Goal: Information Seeking & Learning: Get advice/opinions

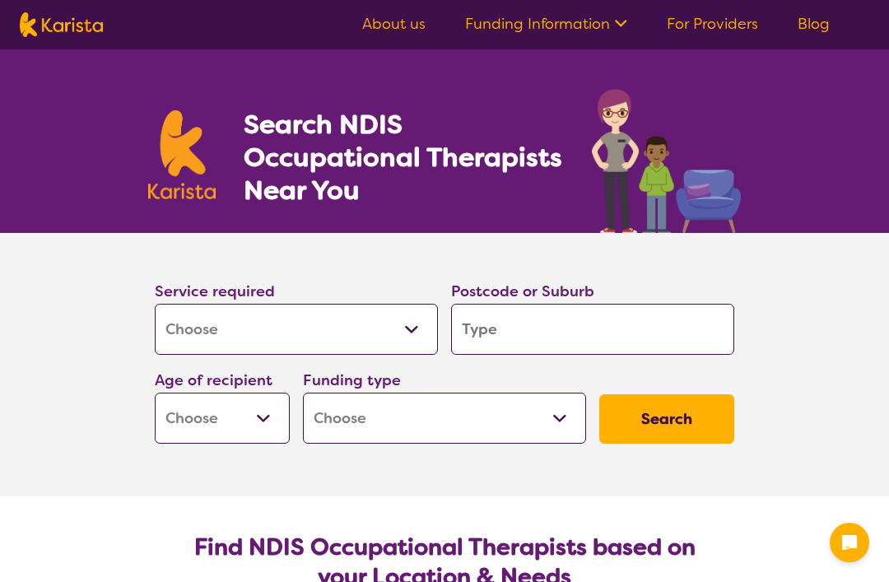
select select "[MEDICAL_DATA]"
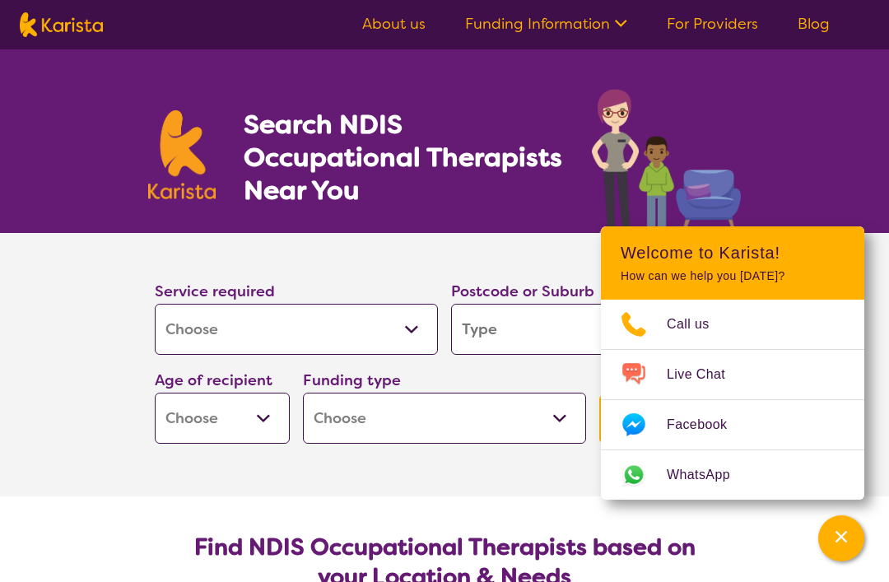
click at [461, 327] on input "search" at bounding box center [592, 329] width 283 height 51
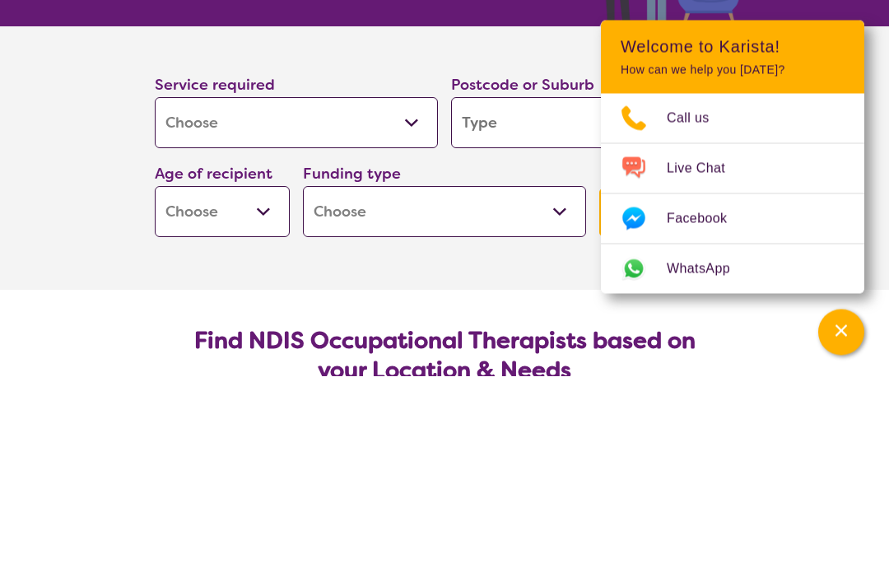
type input "4701"
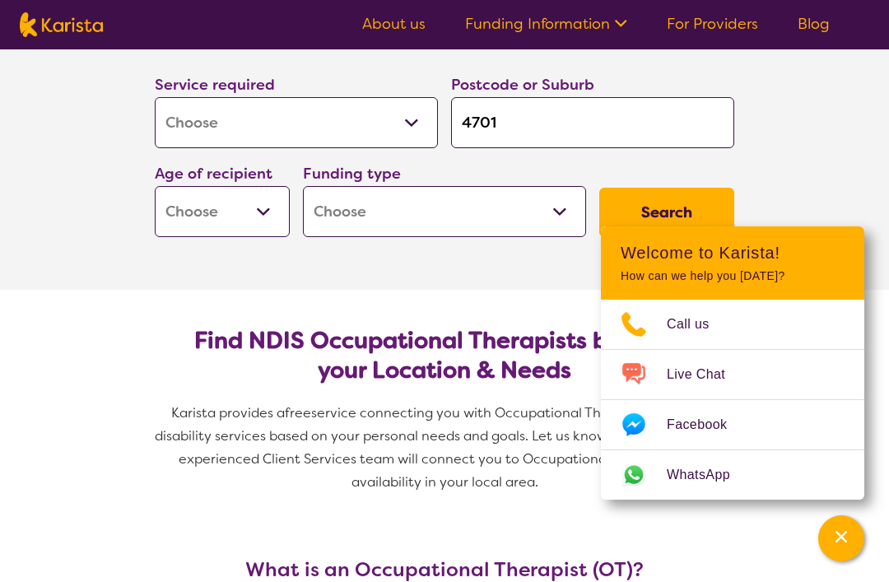
click at [184, 202] on select "Early Childhood - 0 to 9 Child - 10 to 11 Adolescent - 12 to 17 Adult - 18 to 6…" at bounding box center [222, 211] width 135 height 51
select select "AD"
click at [328, 198] on select "Home Care Package (HCP) National Disability Insurance Scheme (NDIS) I don't know" at bounding box center [444, 211] width 283 height 51
select select "NDIS"
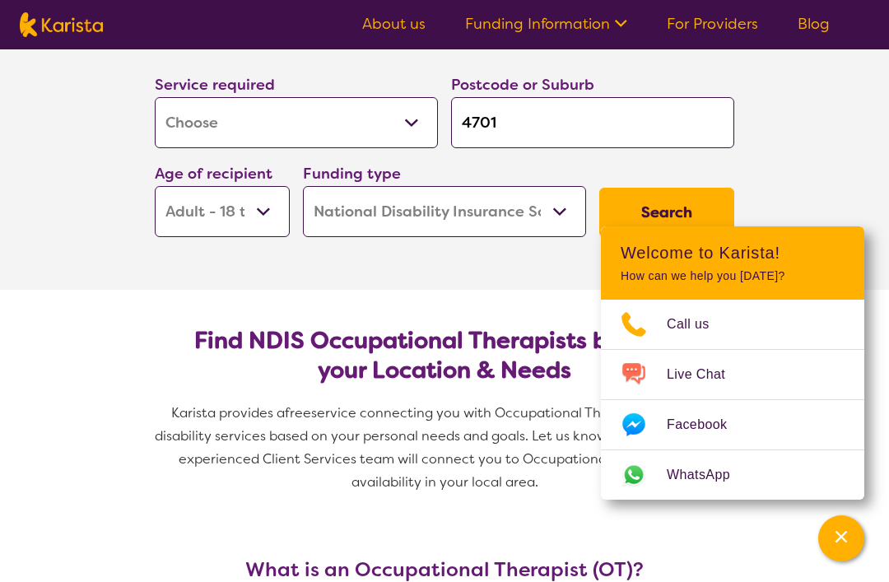
select select "NDIS"
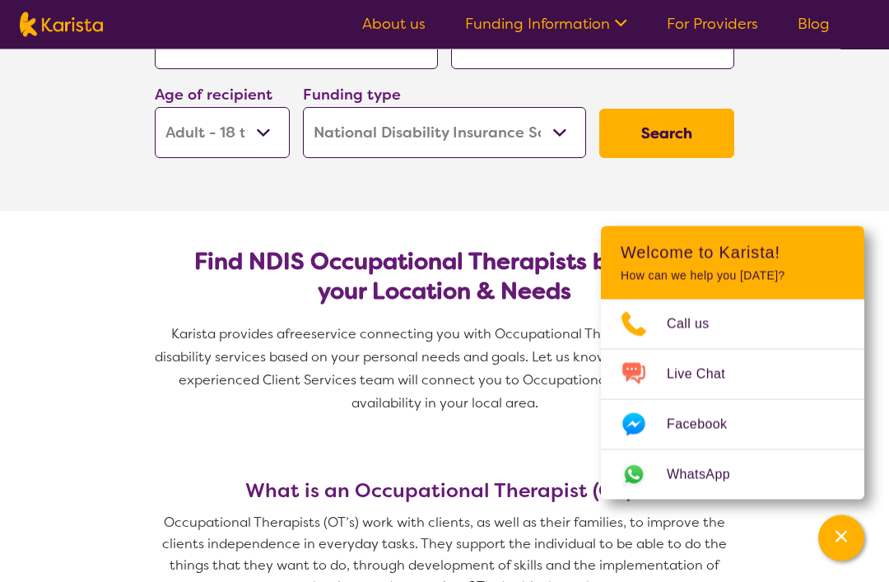
scroll to position [276, 0]
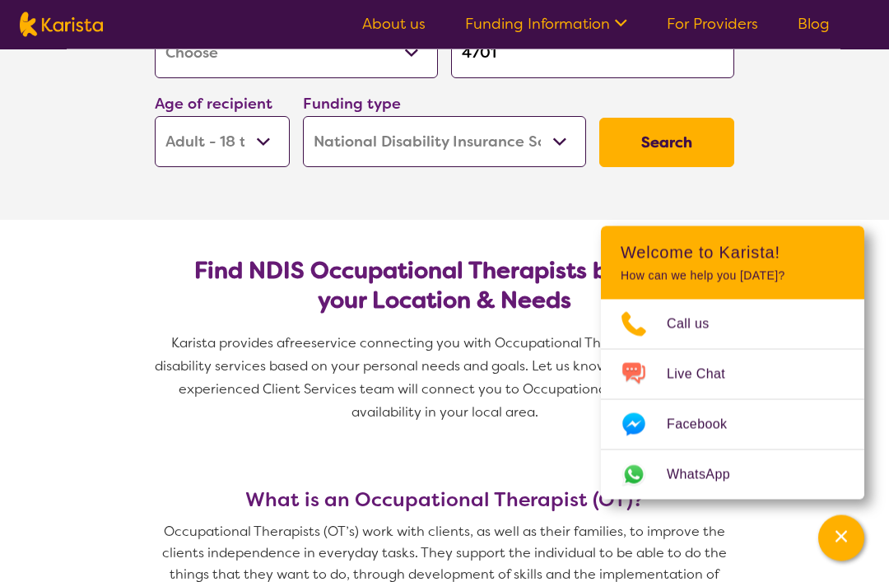
click at [682, 138] on button "Search" at bounding box center [666, 143] width 135 height 49
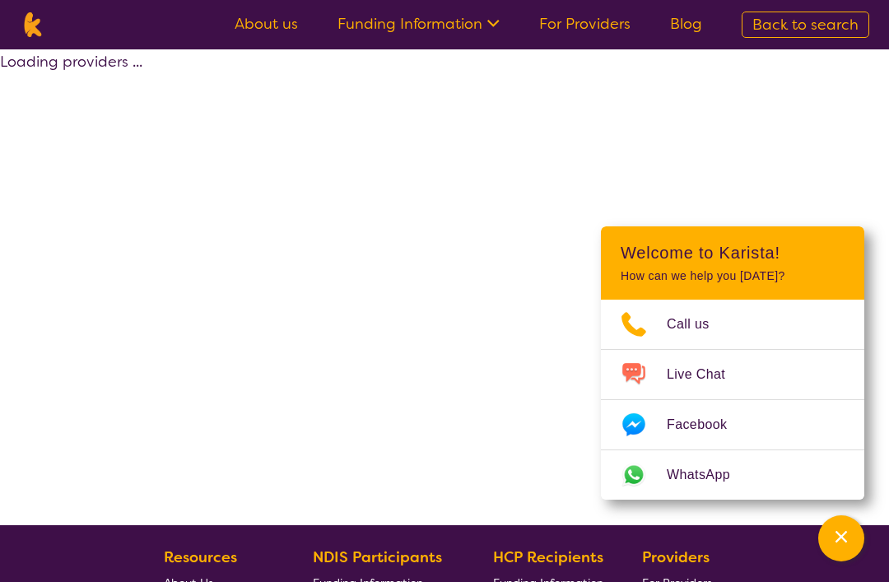
select select "by_score"
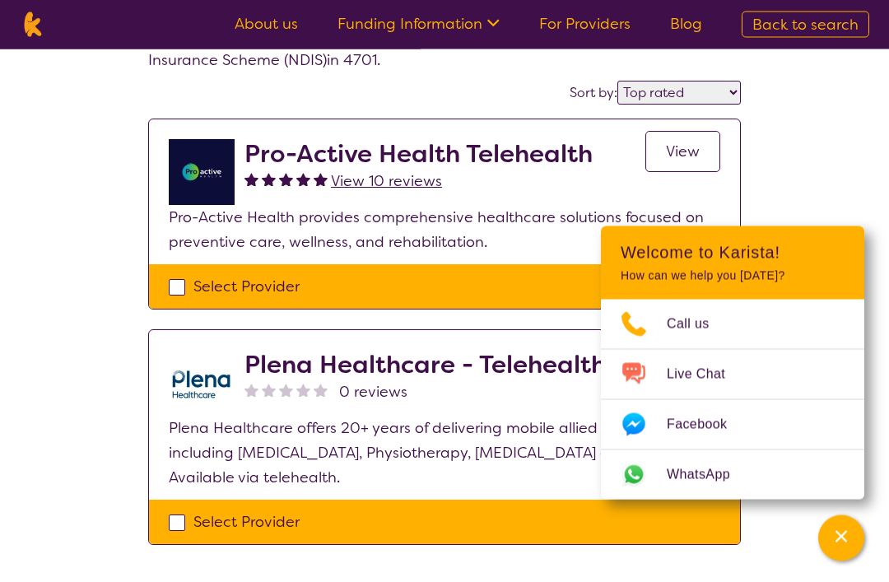
scroll to position [81, 0]
click at [664, 149] on link "View" at bounding box center [682, 151] width 75 height 41
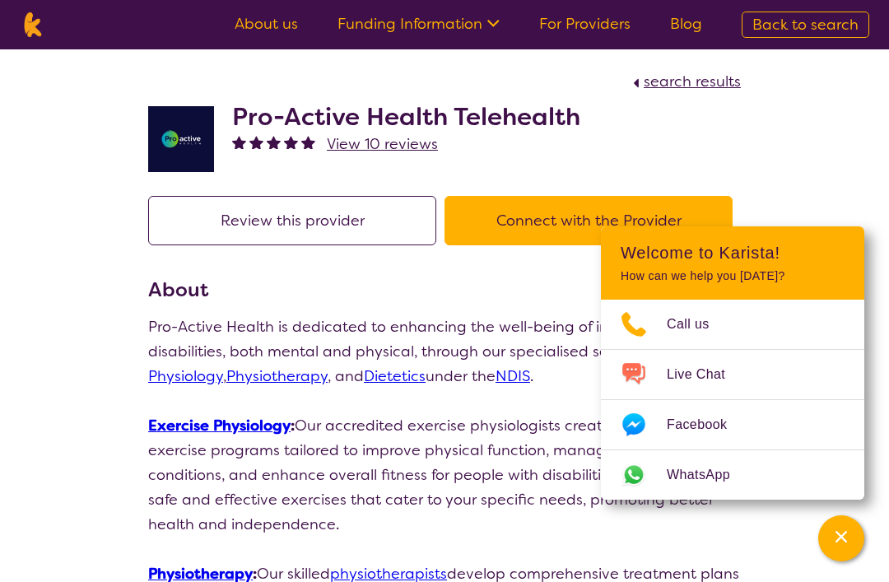
click at [268, 29] on link "About us" at bounding box center [266, 24] width 63 height 20
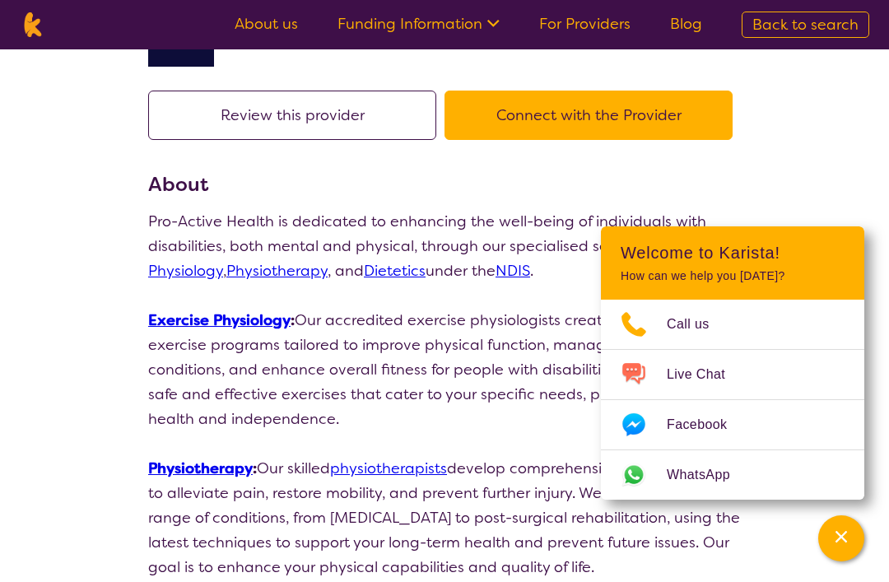
scroll to position [79, 0]
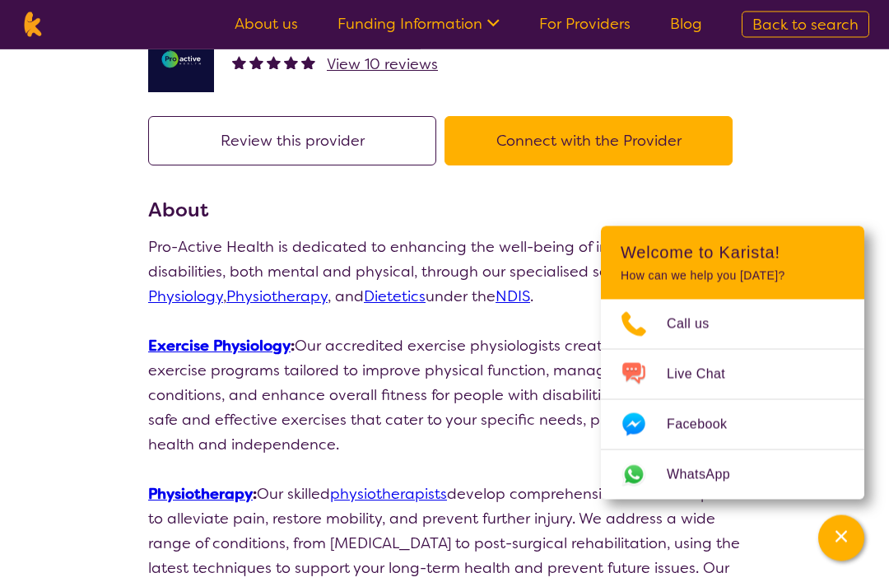
click at [571, 123] on button "Connect with the Provider" at bounding box center [589, 141] width 288 height 49
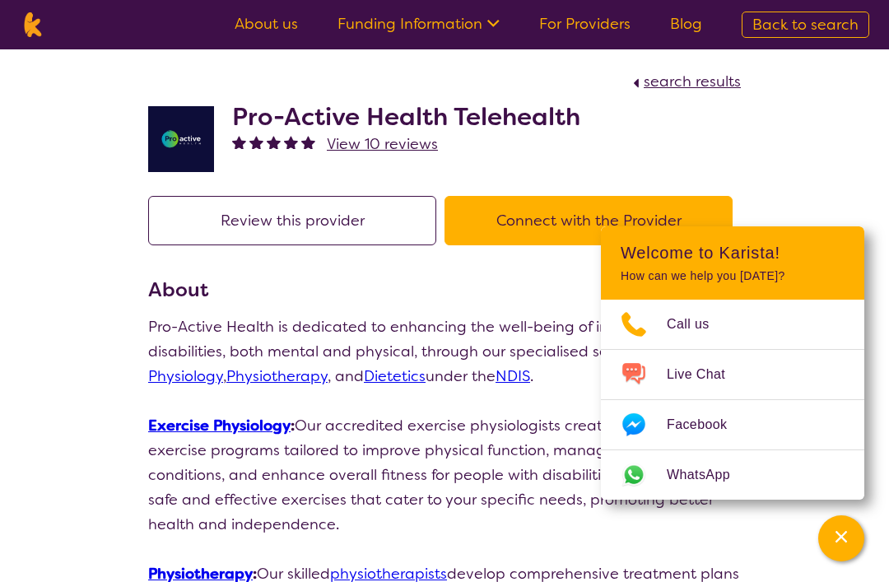
scroll to position [133, 0]
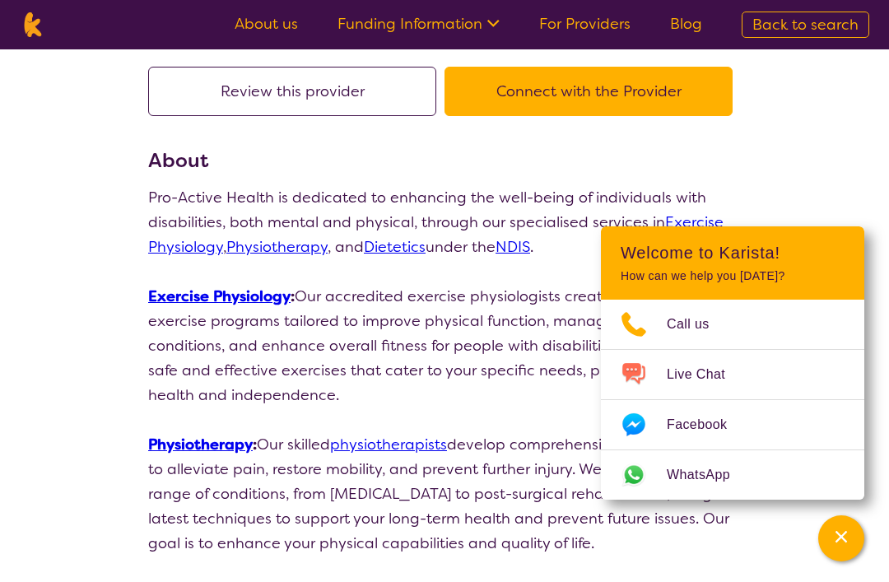
select select "by_score"
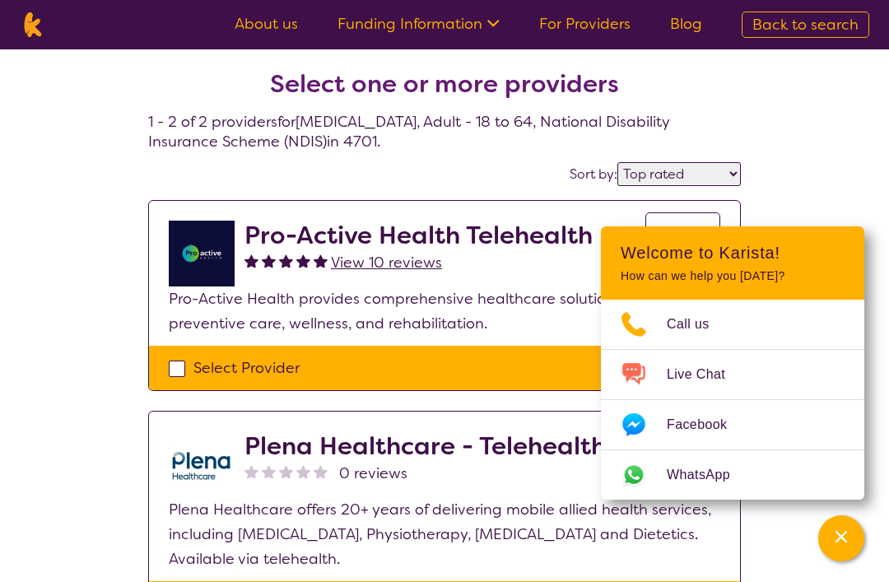
select select "[MEDICAL_DATA]"
select select "AD"
select select "NDIS"
select select "[MEDICAL_DATA]"
select select "AD"
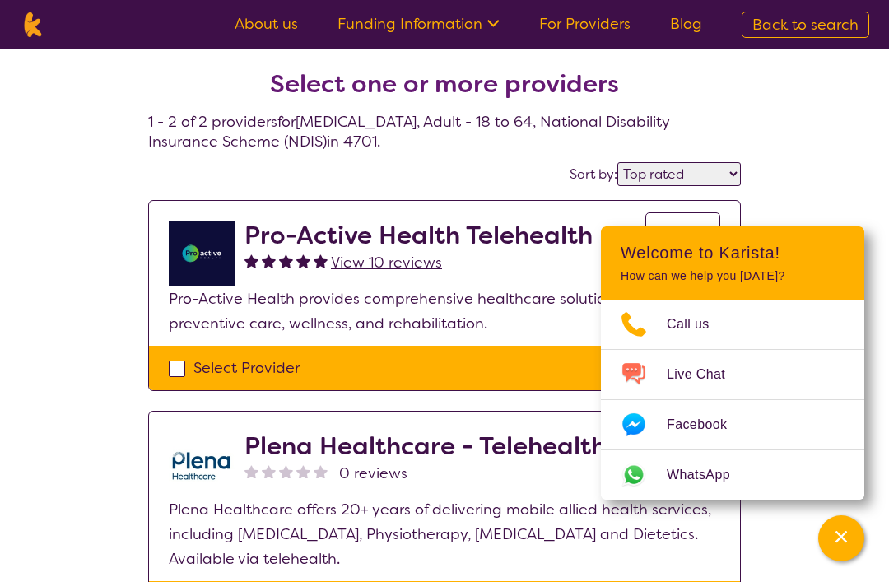
select select "NDIS"
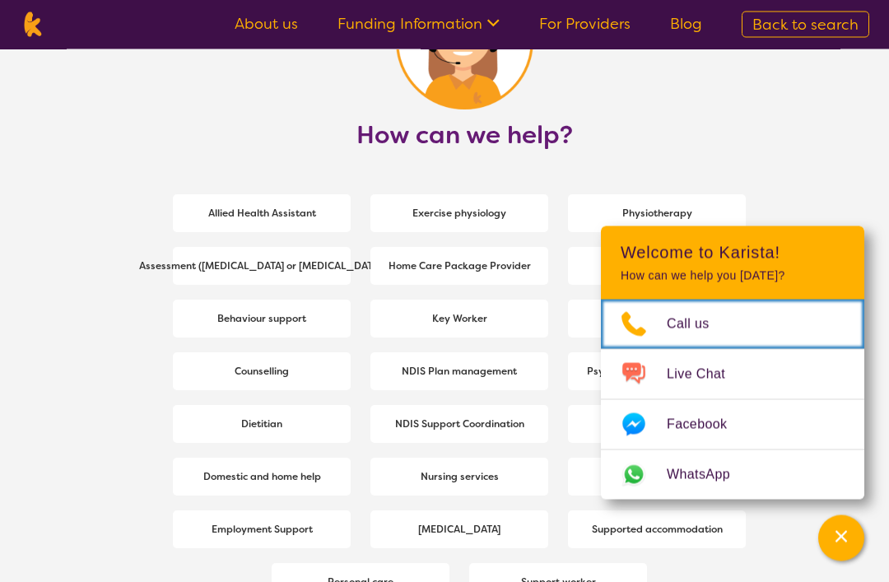
scroll to position [2133, 0]
